Goal: Task Accomplishment & Management: Complete application form

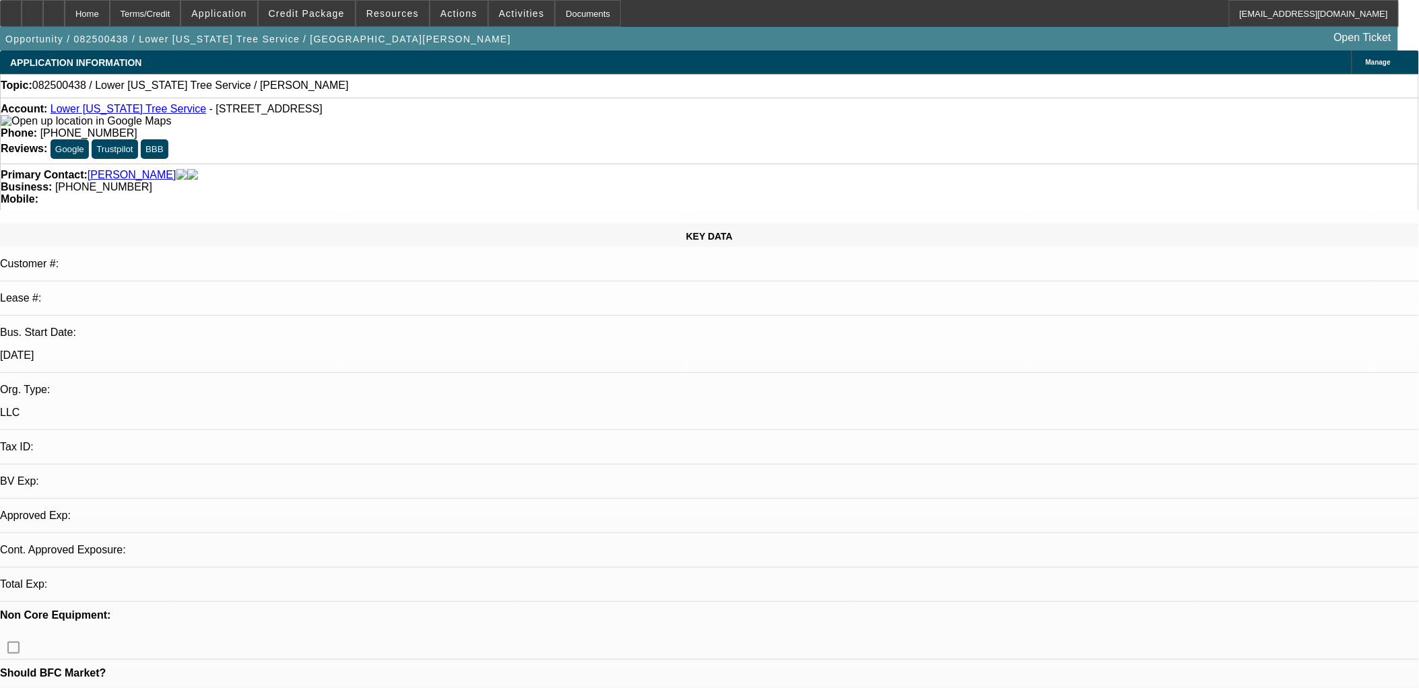
select select "0"
select select "2"
select select "0.1"
select select "1"
select select "2"
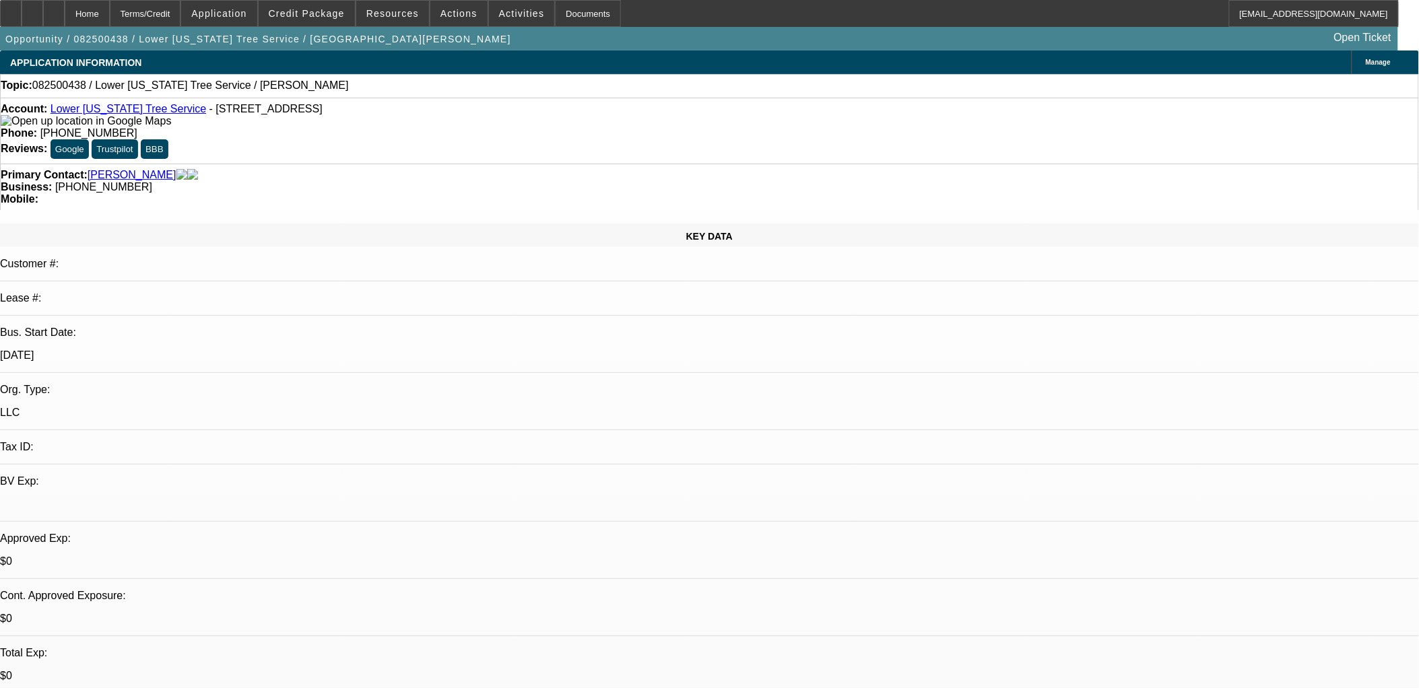
select select "4"
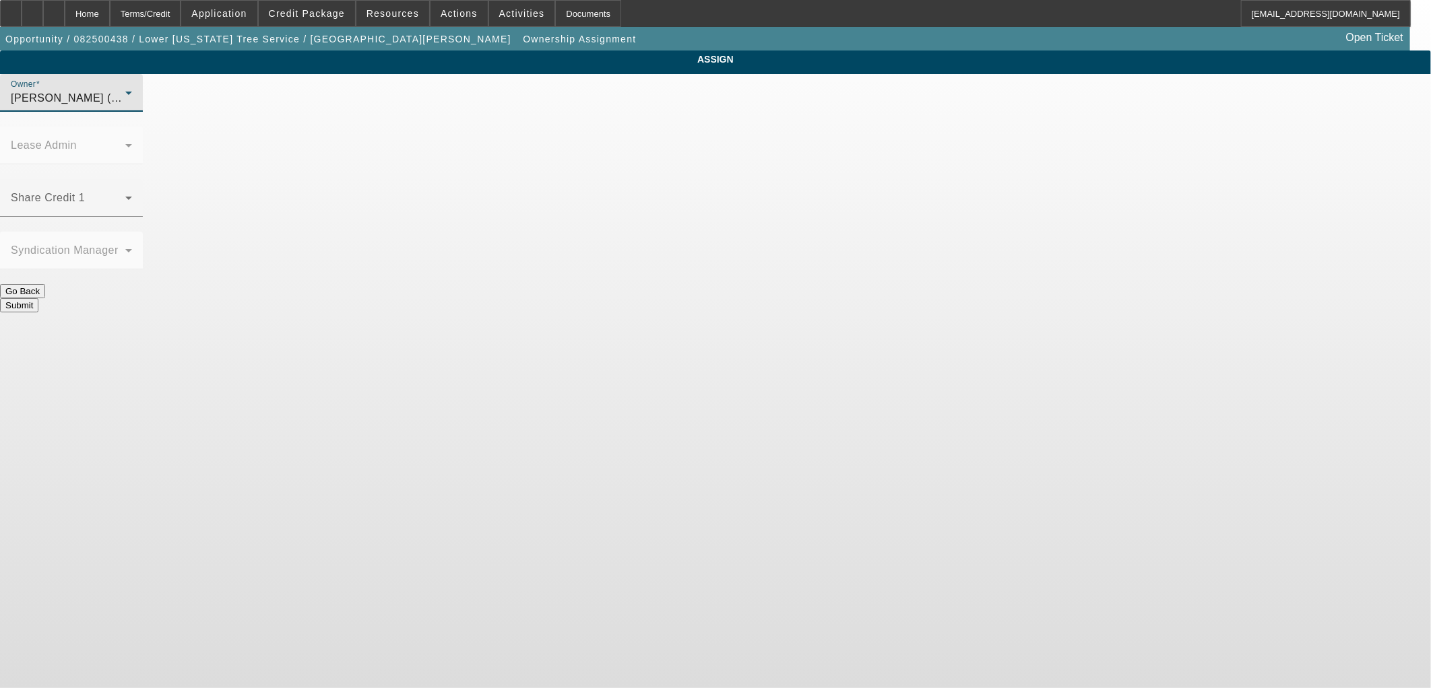
click at [146, 104] on span "[PERSON_NAME] (Lvl 19)" at bounding box center [78, 97] width 135 height 11
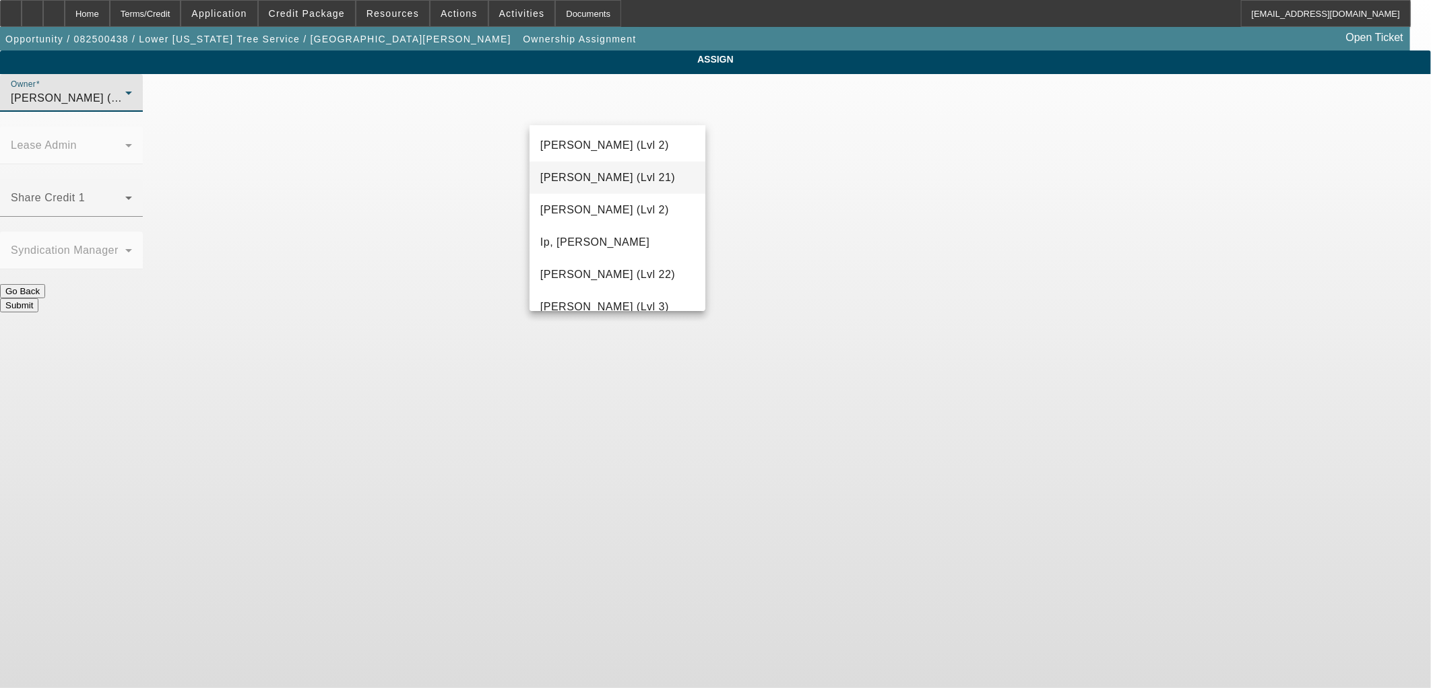
scroll to position [870, 0]
click at [594, 191] on span "[PERSON_NAME] (Lvl 2)" at bounding box center [604, 183] width 129 height 16
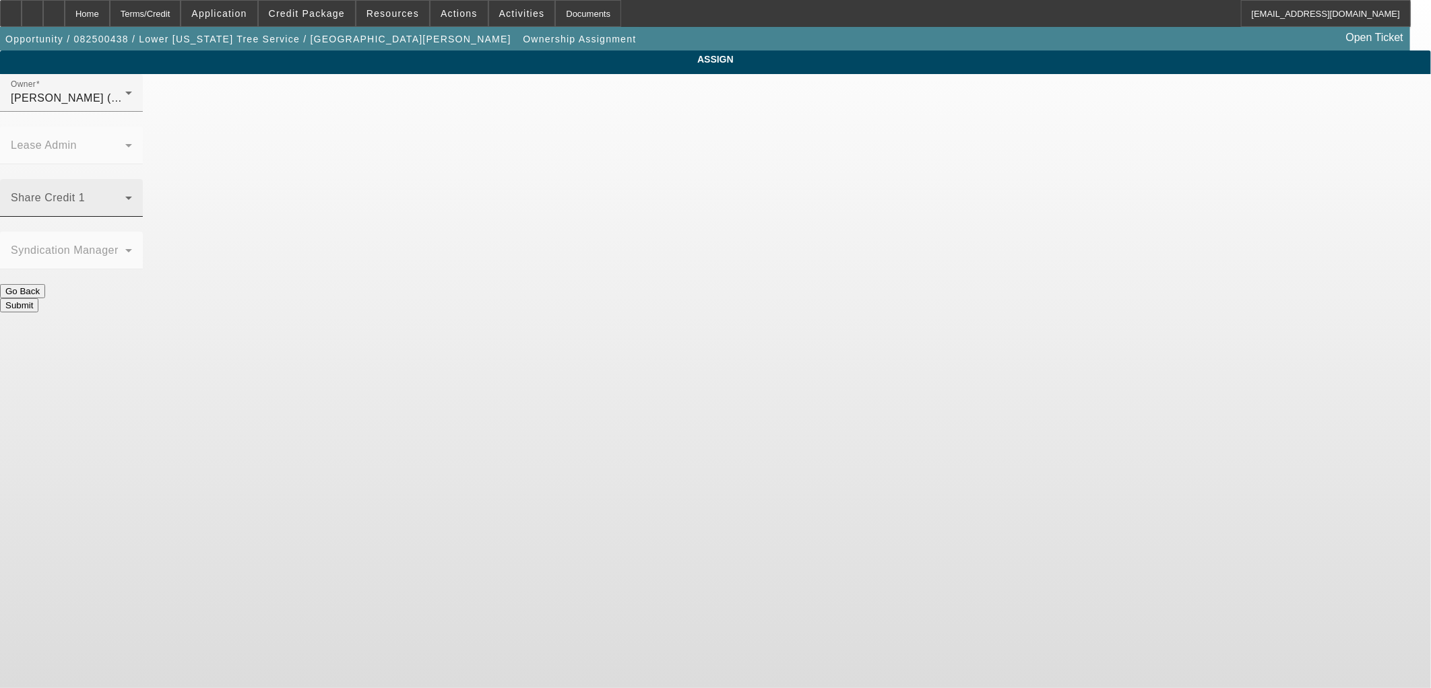
click at [85, 192] on mat-label "Share Credit 1" at bounding box center [48, 197] width 74 height 11
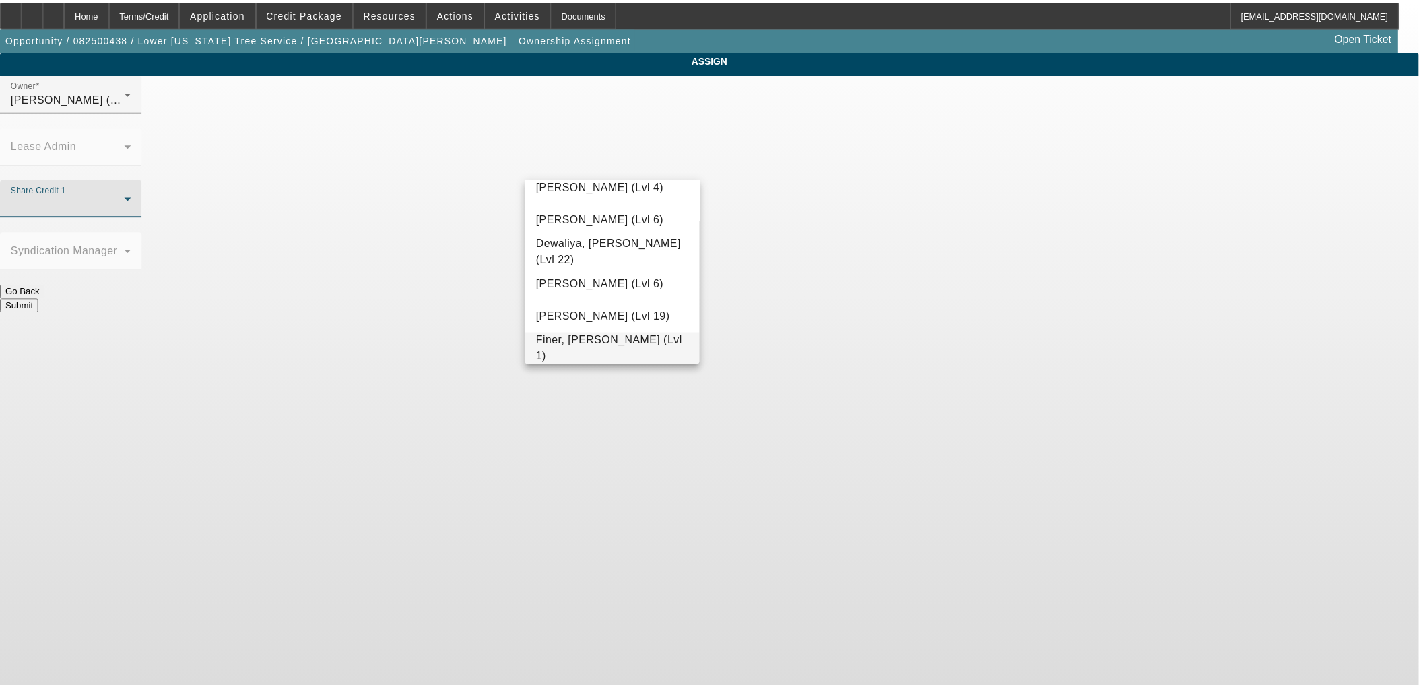
scroll to position [380, 0]
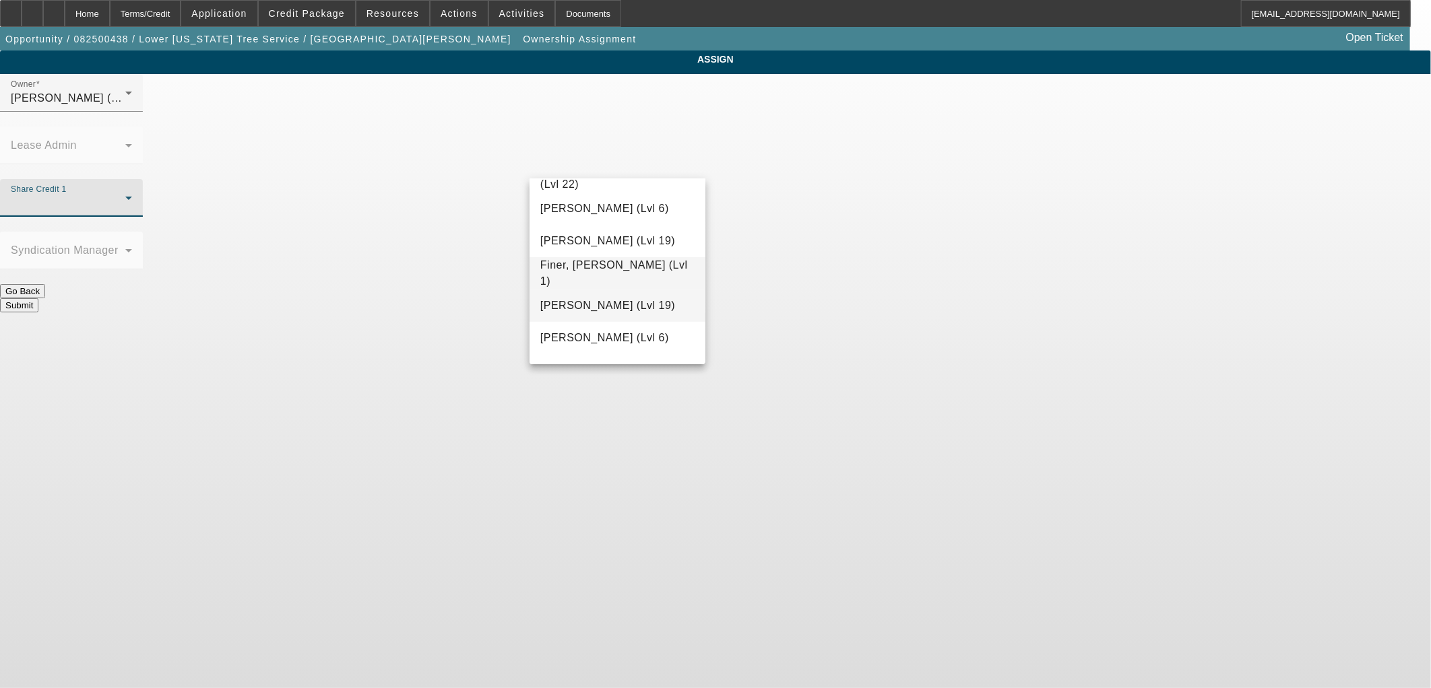
click at [598, 302] on span "[PERSON_NAME] (Lvl 19)" at bounding box center [607, 306] width 135 height 16
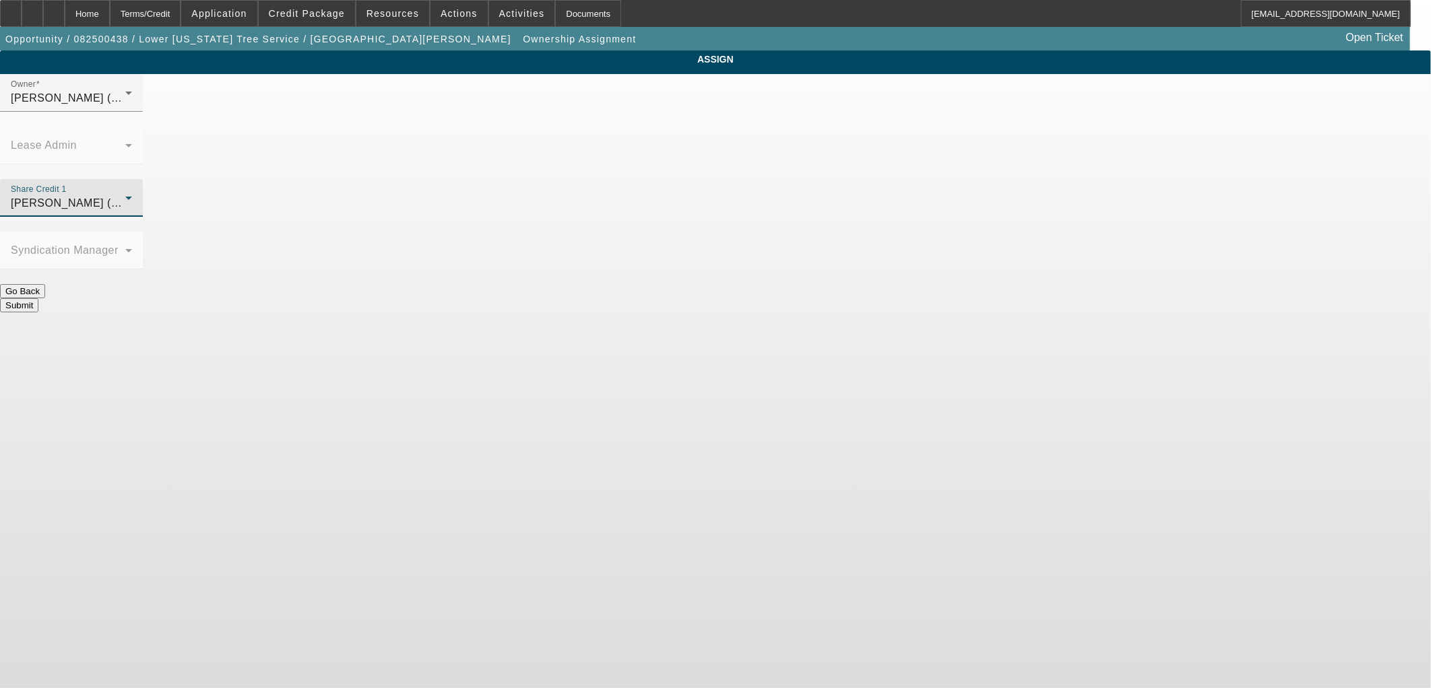
click at [38, 298] on button "Submit" at bounding box center [19, 305] width 38 height 14
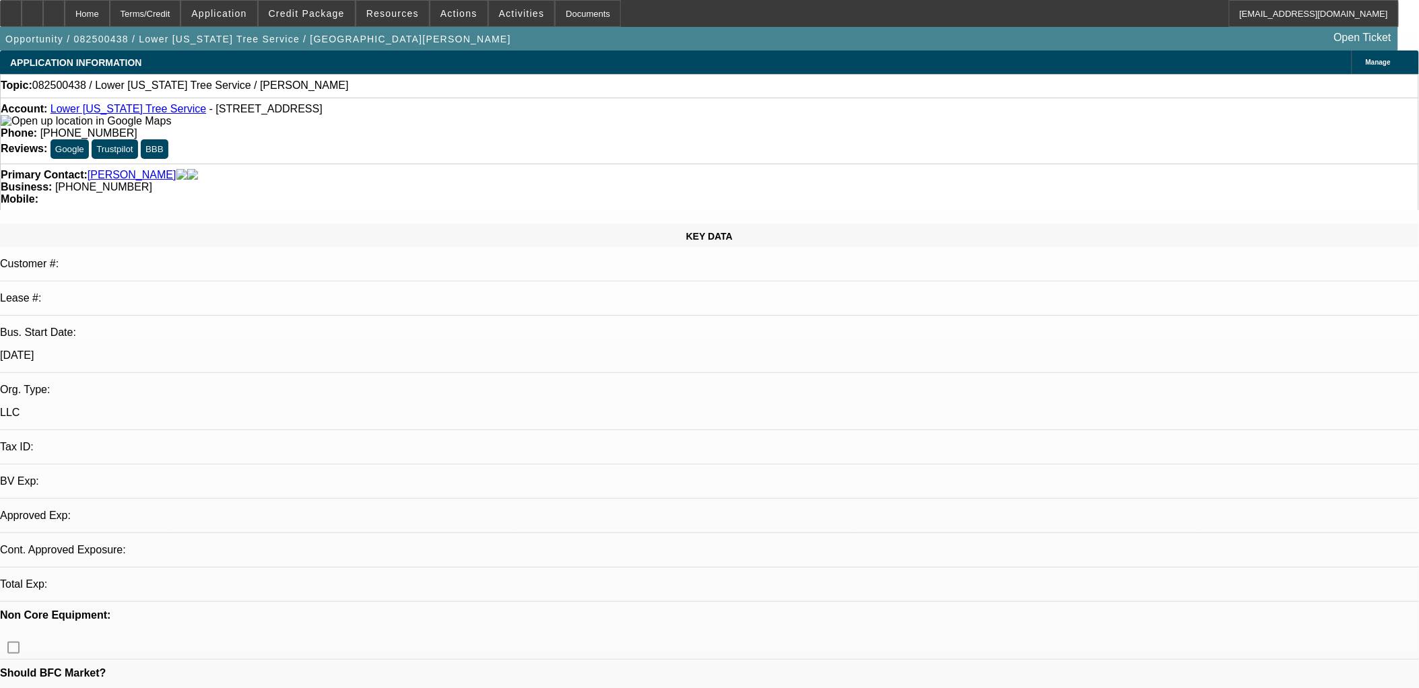
select select "0"
select select "2"
select select "0.1"
select select "4"
